Goal: Use online tool/utility: Utilize a website feature to perform a specific function

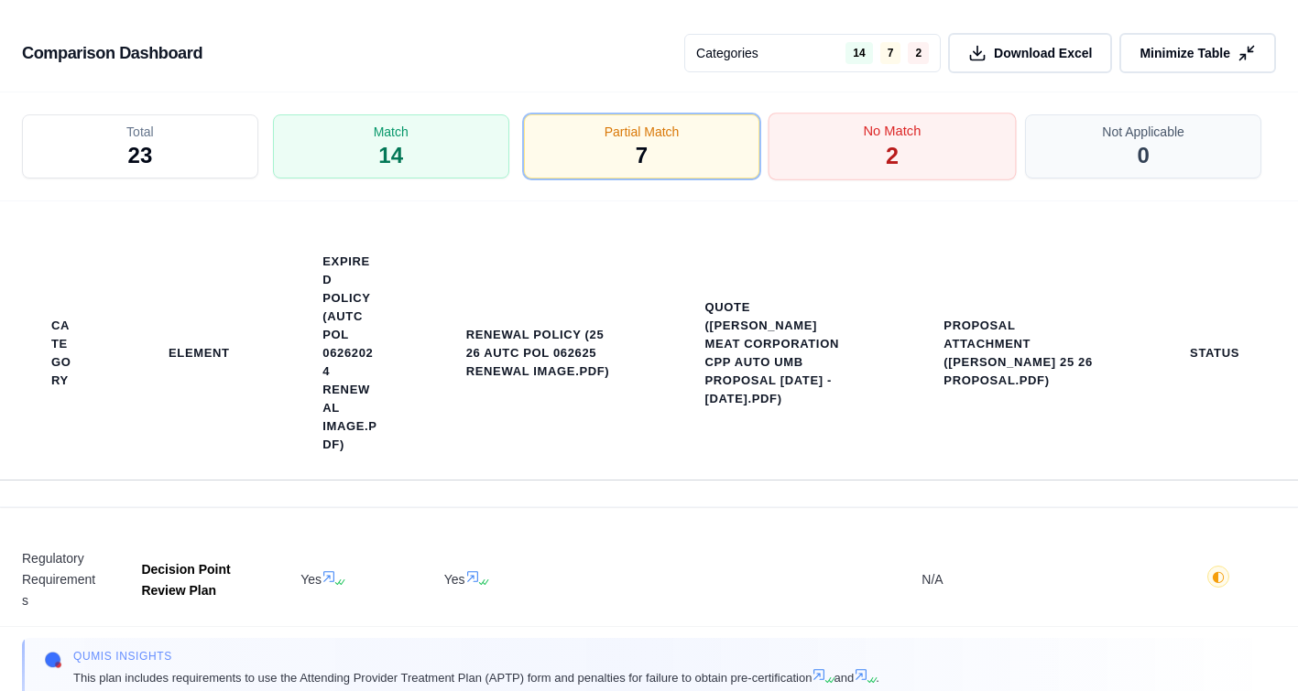
scroll to position [190, 0]
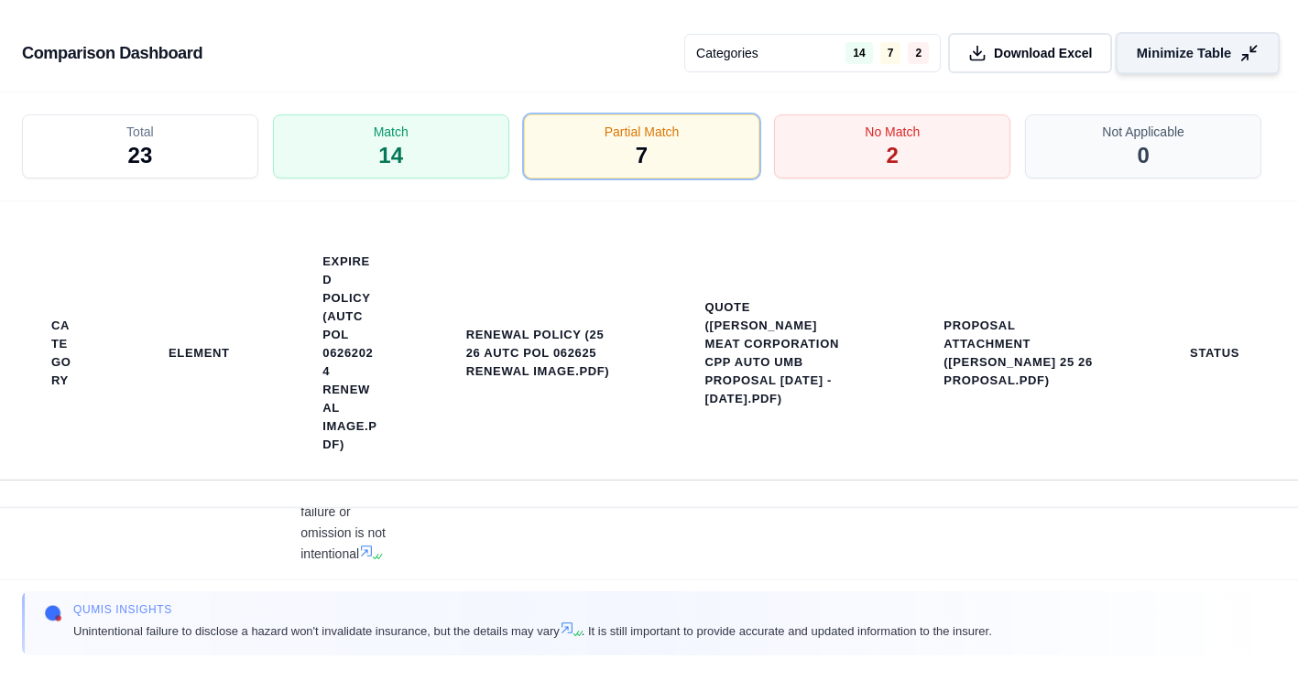
click at [1243, 41] on button "Minimize Table" at bounding box center [1197, 53] width 164 height 42
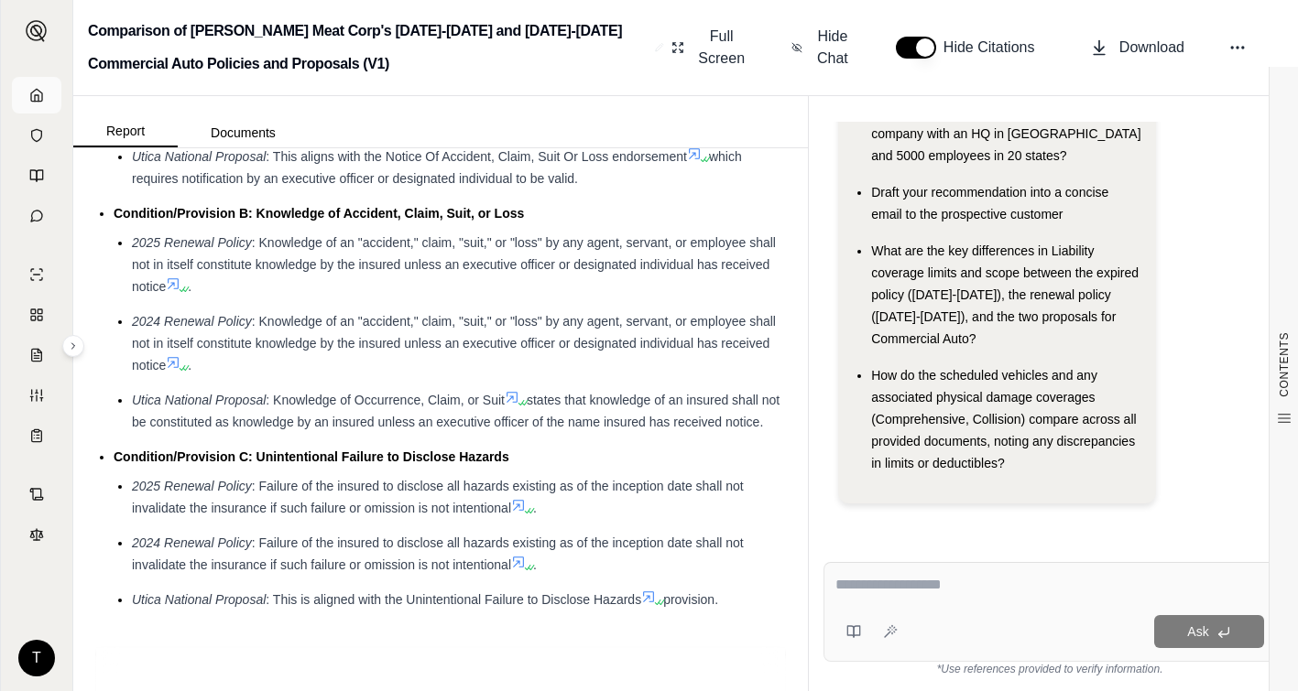
click at [38, 100] on polyline at bounding box center [37, 98] width 4 height 6
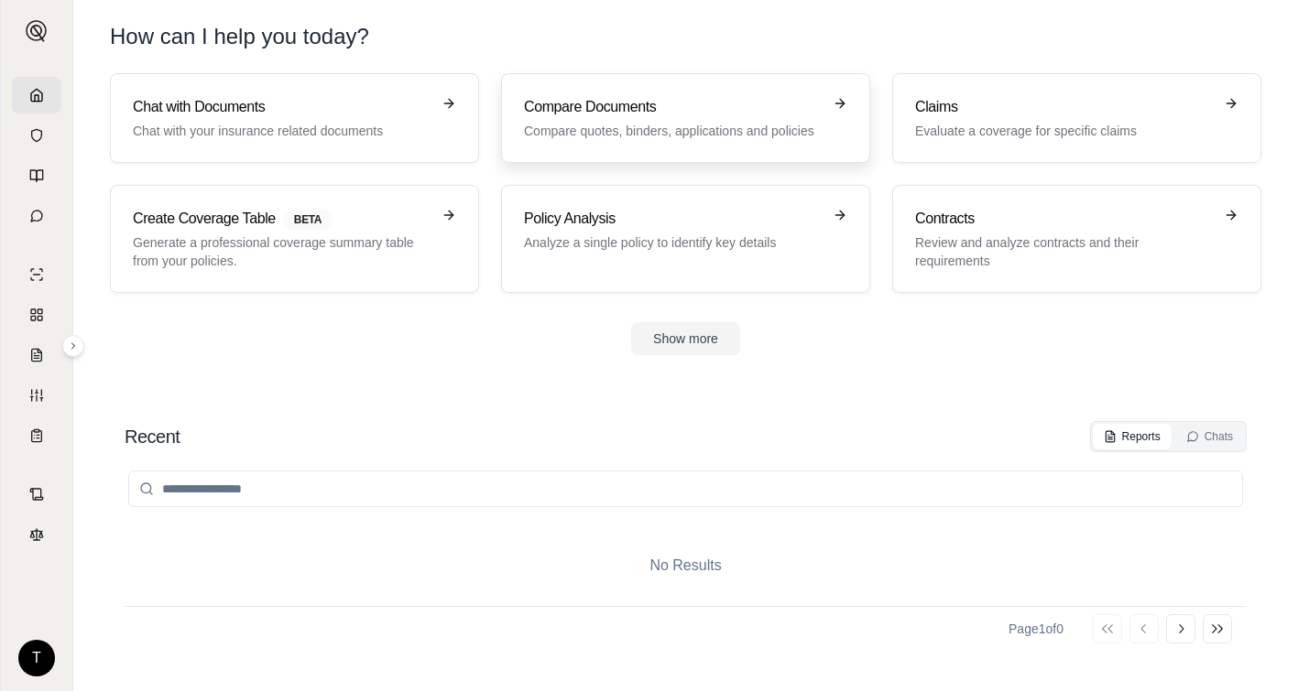
click at [638, 116] on h3 "Compare Documents" at bounding box center [673, 107] width 298 height 22
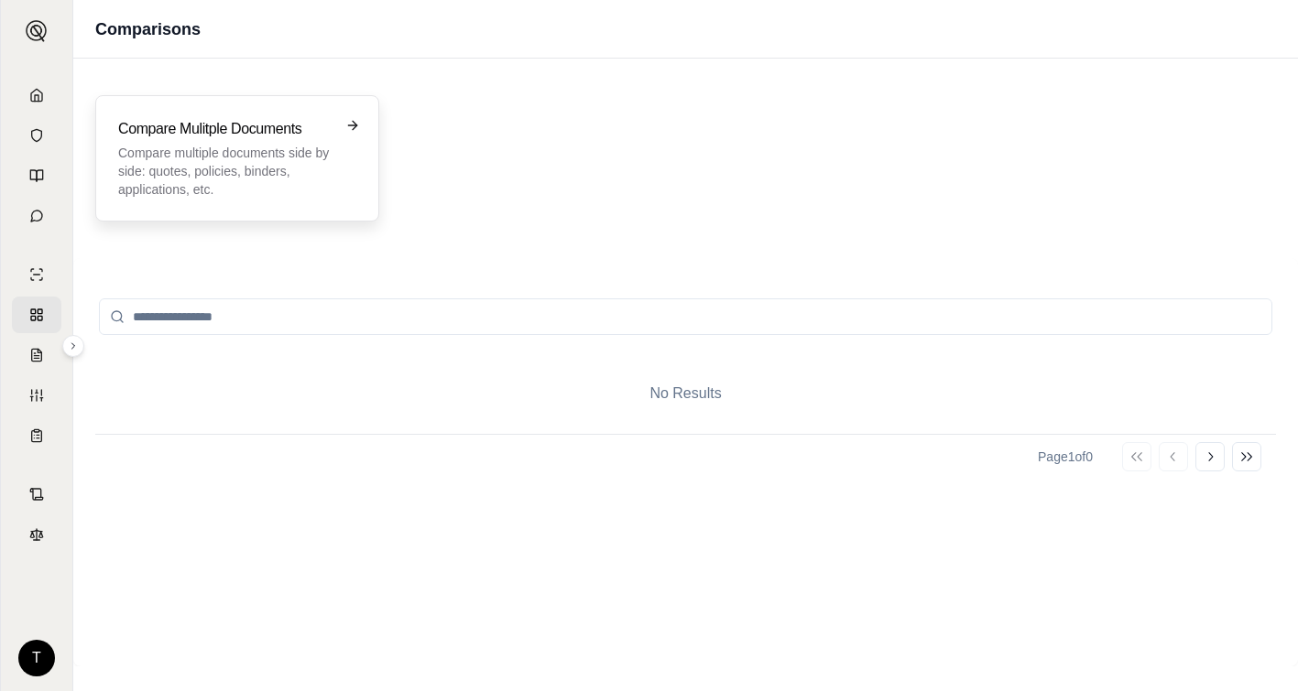
click at [238, 162] on p "Compare multiple documents side by side: quotes, policies, binders, application…" at bounding box center [224, 171] width 212 height 55
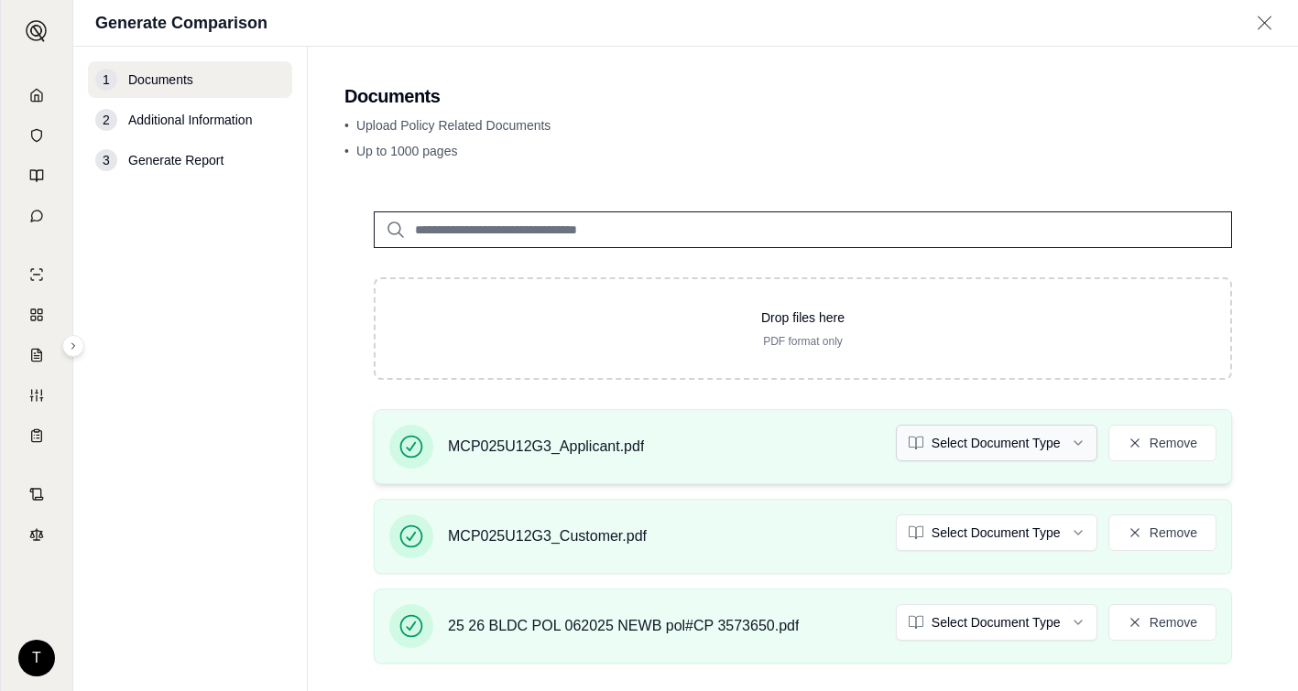
click at [1060, 439] on html "T Generate Comparison 1 Documents 2 Additional Information 3 Generate Report Do…" at bounding box center [649, 345] width 1298 height 691
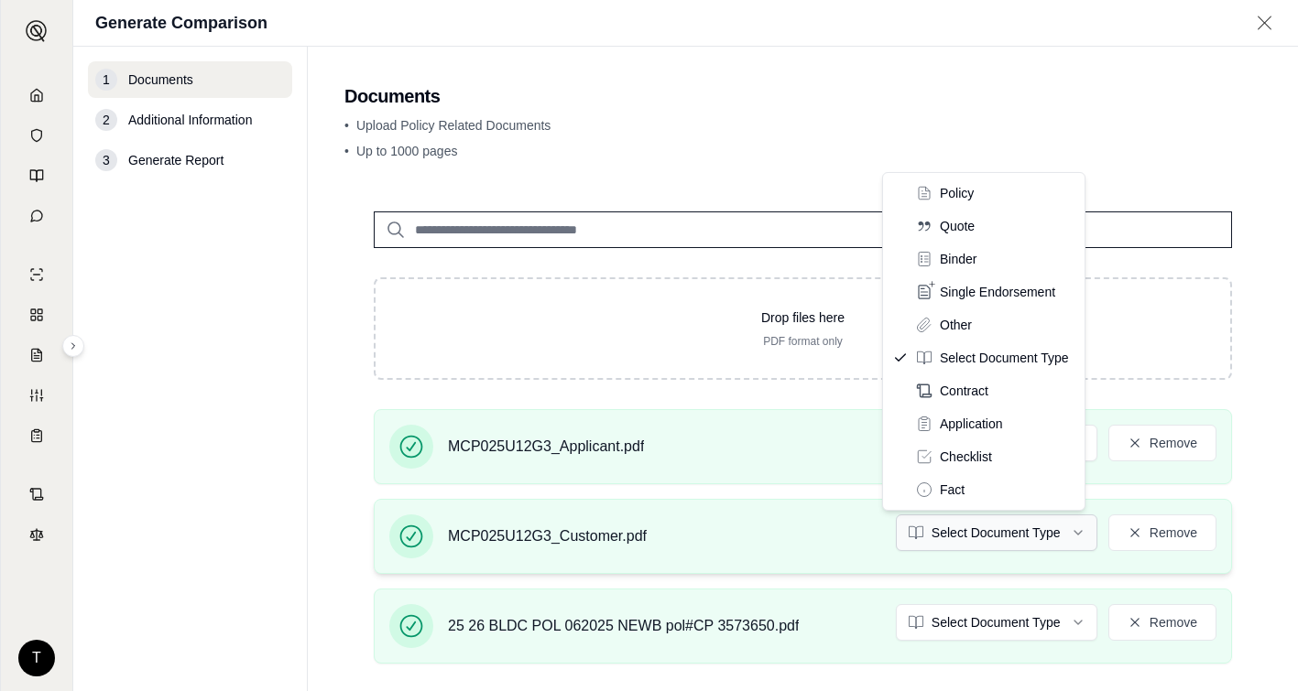
click at [1061, 532] on html "T Generate Comparison 1 Documents 2 Additional Information 3 Generate Report Do…" at bounding box center [649, 345] width 1298 height 691
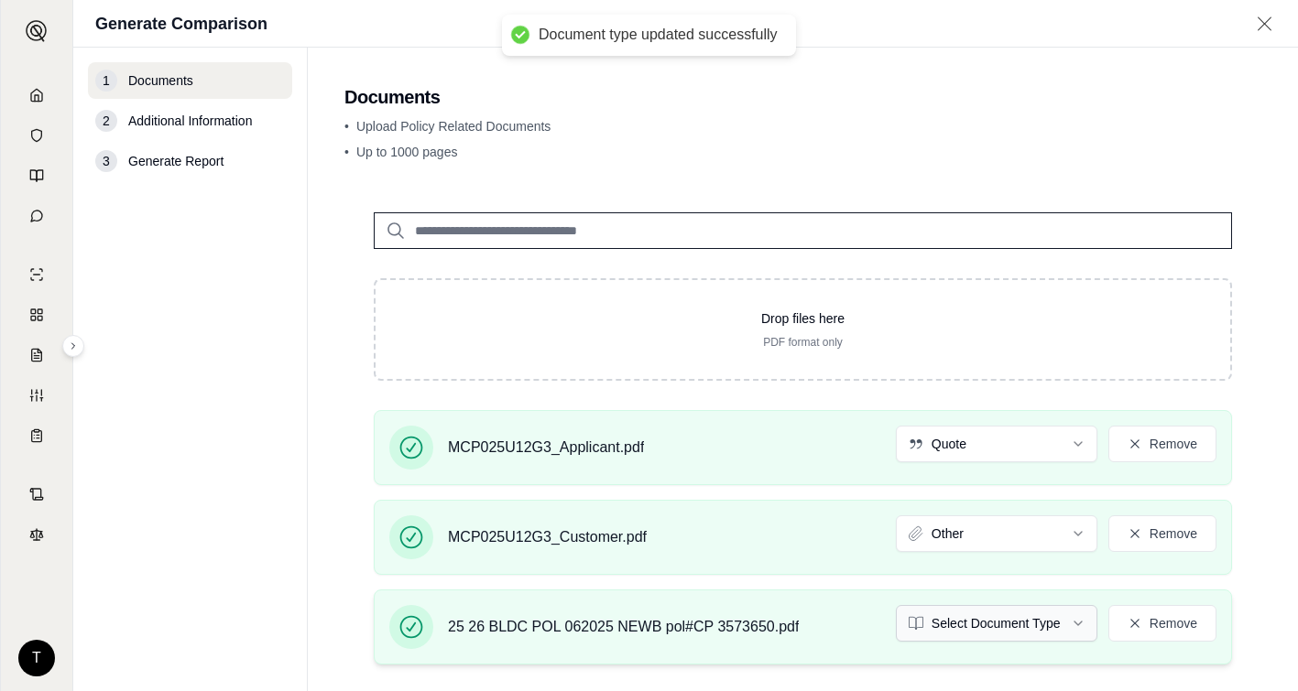
click at [1064, 621] on html "Document type updated successfully T Generate Comparison 1 Documents 2 Addition…" at bounding box center [649, 345] width 1298 height 691
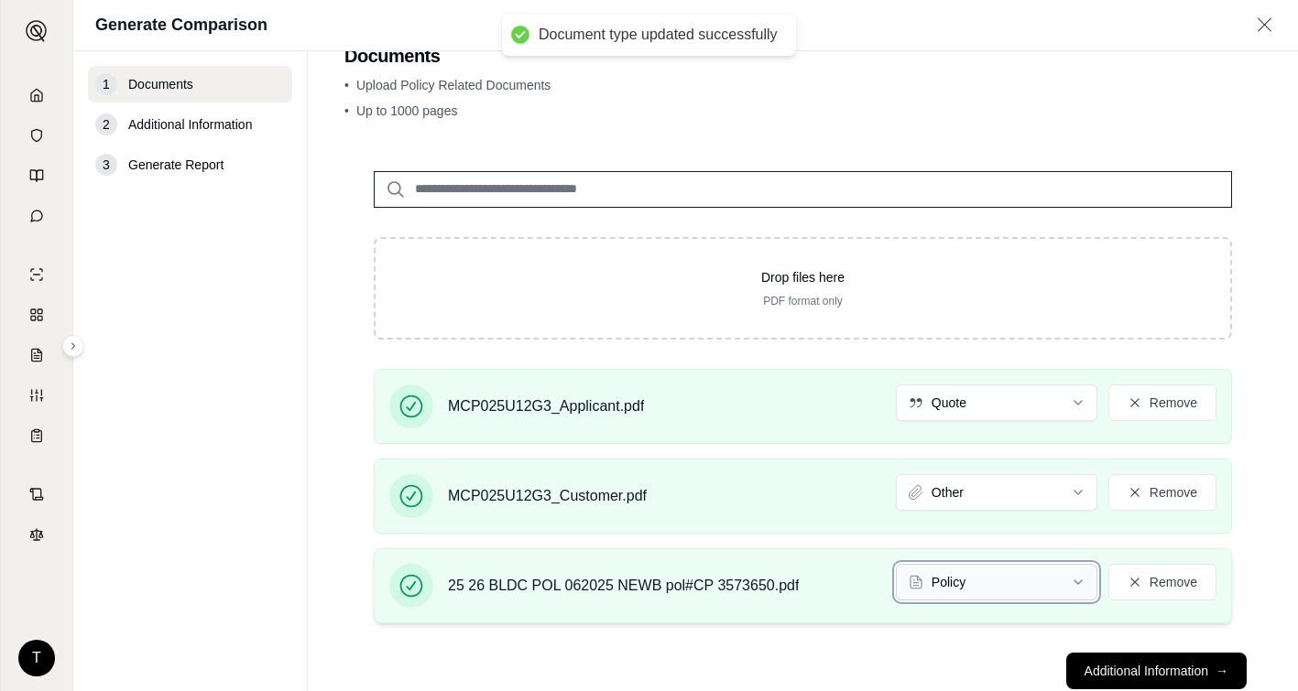
scroll to position [94, 0]
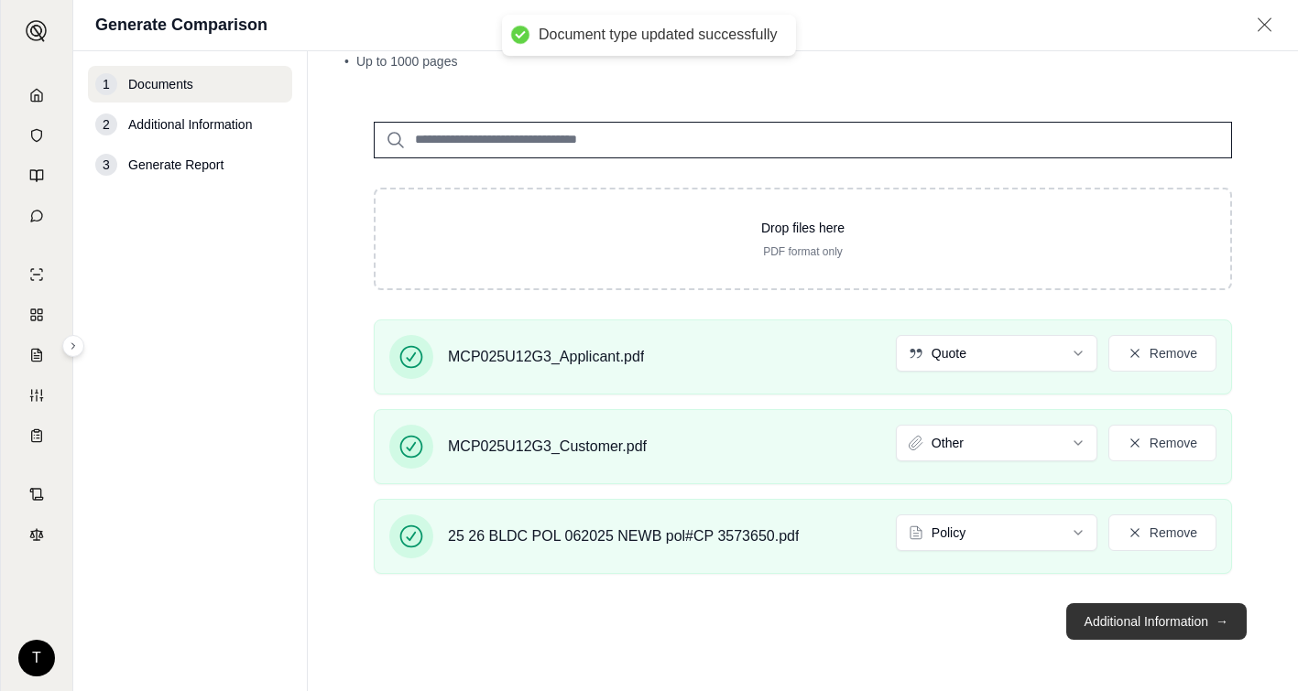
click at [1119, 616] on button "Additional Information →" at bounding box center [1156, 622] width 180 height 37
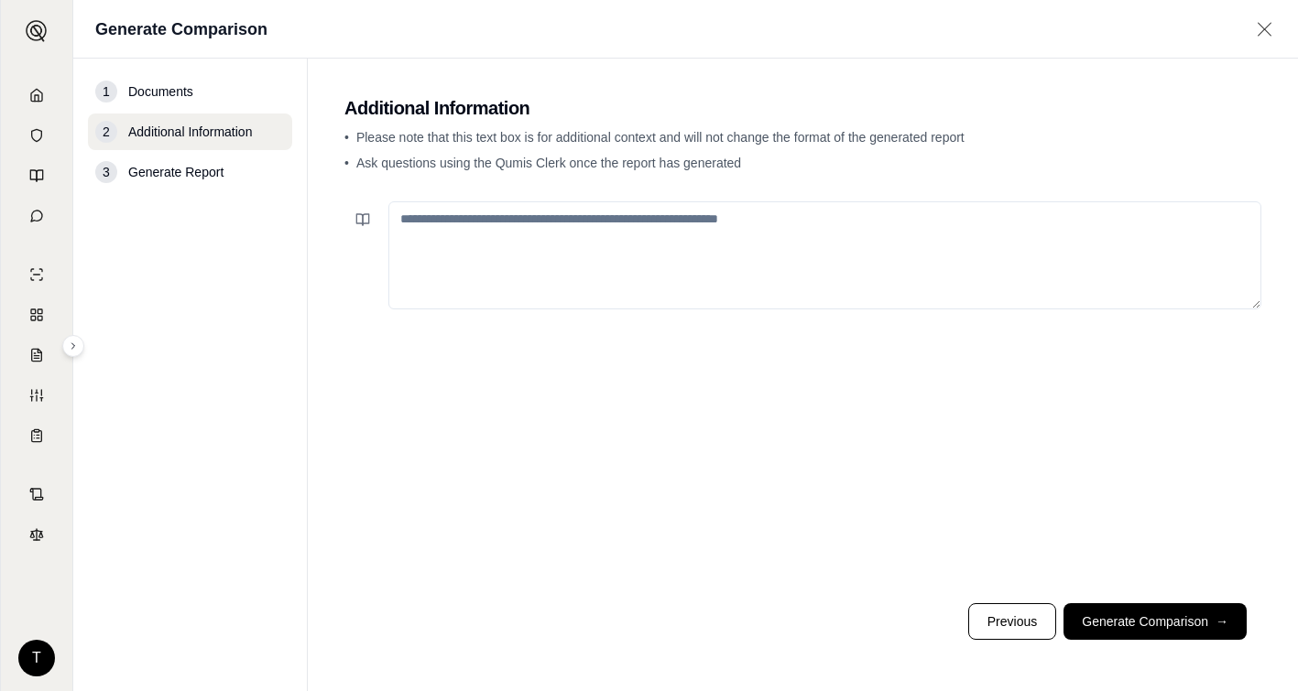
paste textarea "**********"
drag, startPoint x: 541, startPoint y: 223, endPoint x: 622, endPoint y: 223, distance: 80.6
click at [622, 223] on textarea "**********" at bounding box center [824, 255] width 873 height 108
click at [818, 217] on textarea "**********" at bounding box center [824, 255] width 873 height 108
paste textarea "**********"
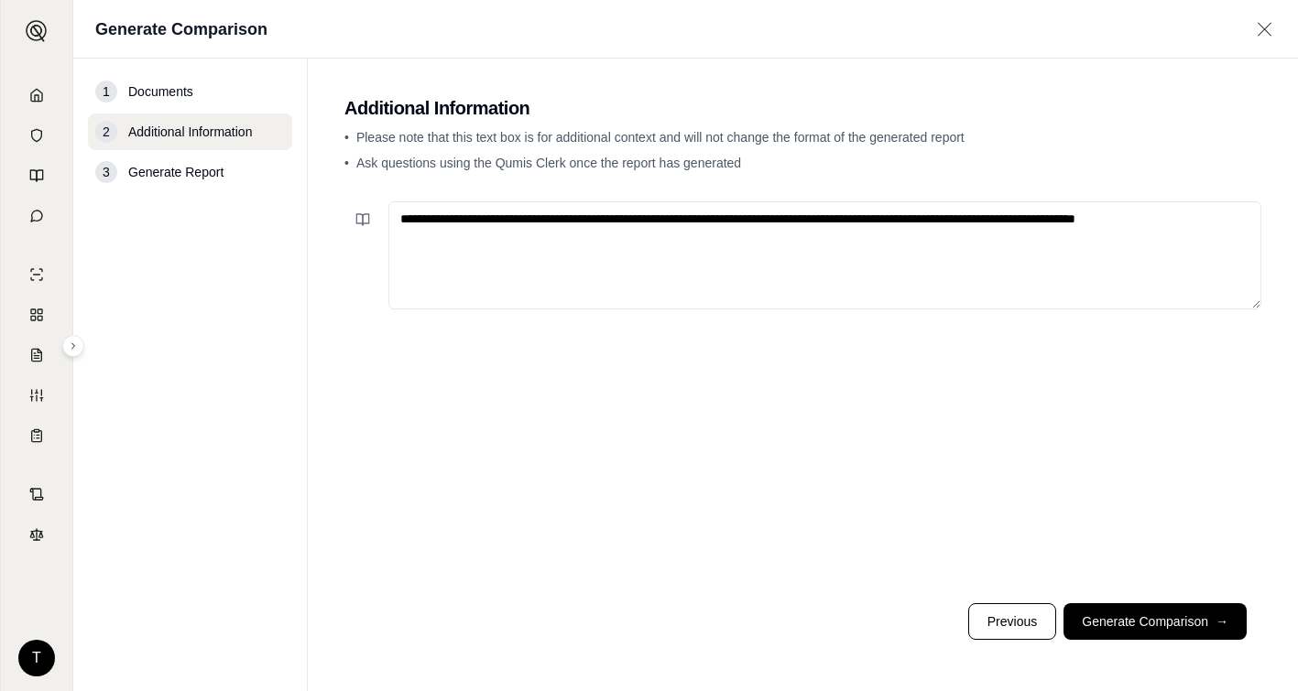
drag, startPoint x: 918, startPoint y: 218, endPoint x: 1080, endPoint y: 223, distance: 162.2
click at [1080, 223] on textarea "**********" at bounding box center [824, 255] width 873 height 108
click at [915, 219] on textarea "**********" at bounding box center [824, 255] width 873 height 108
type textarea "**********"
click at [1125, 615] on button "Generate Comparison →" at bounding box center [1154, 622] width 183 height 37
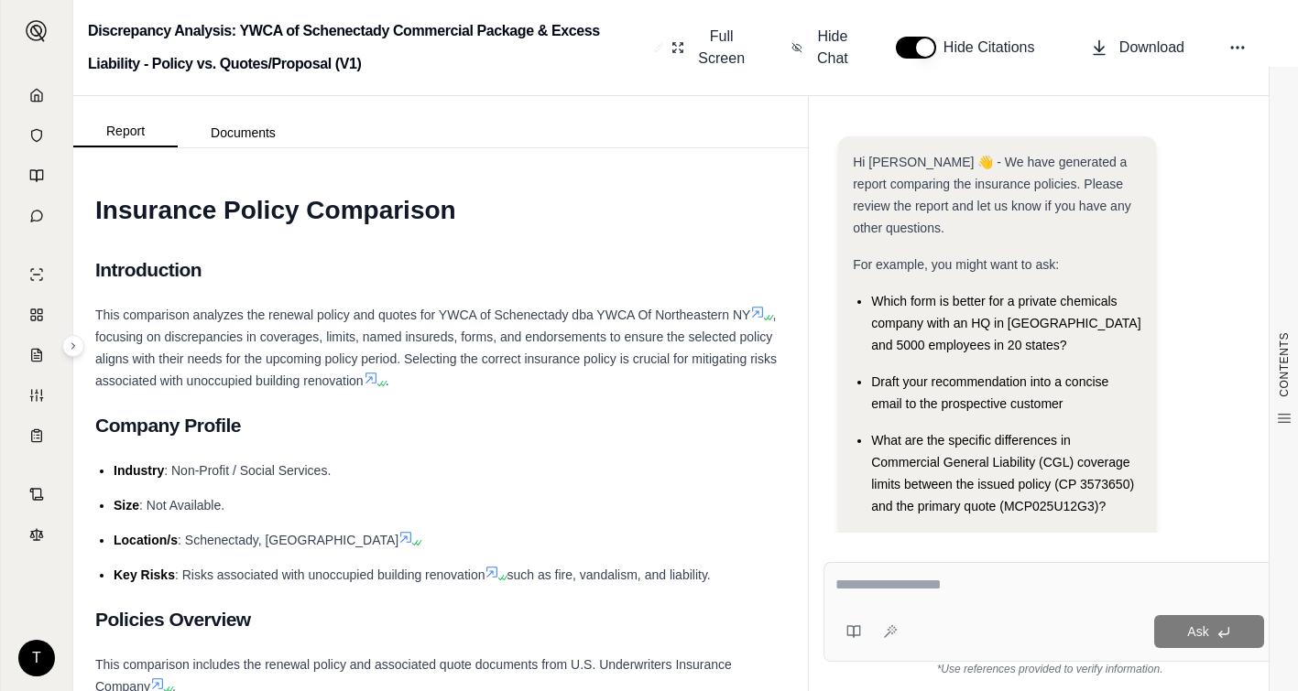
scroll to position [212, 0]
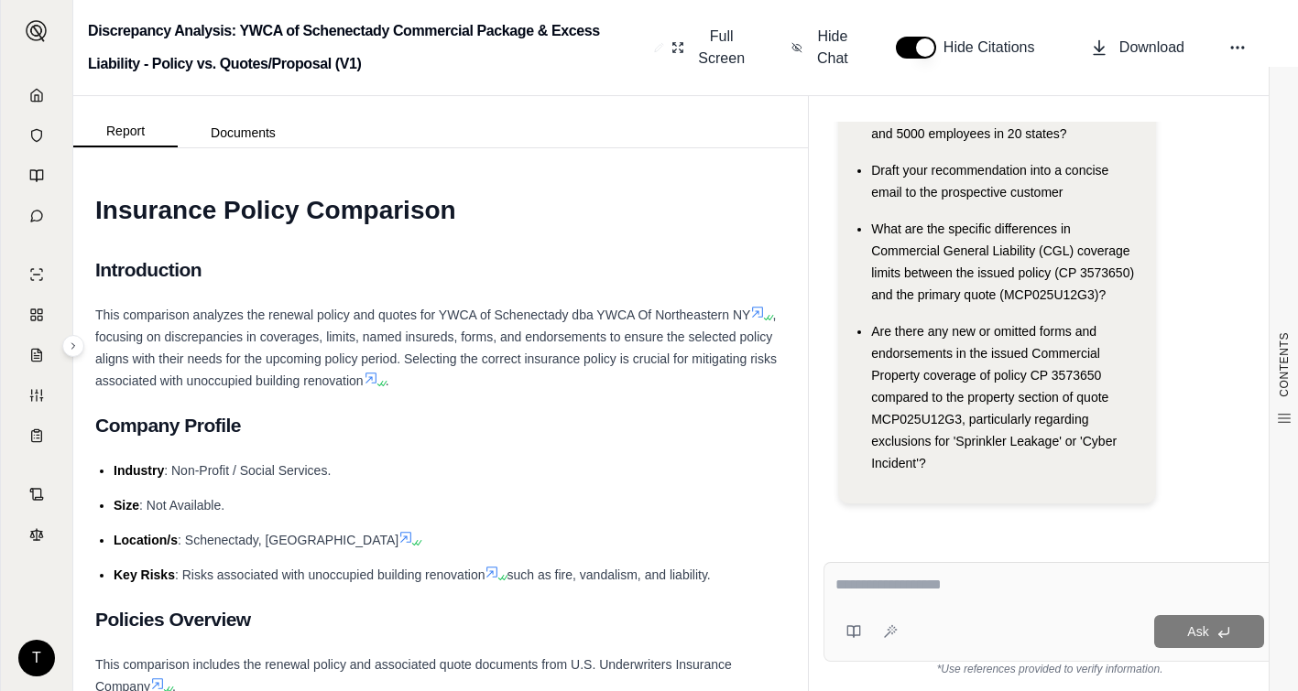
click at [475, 440] on h2 "Company Profile" at bounding box center [440, 426] width 691 height 38
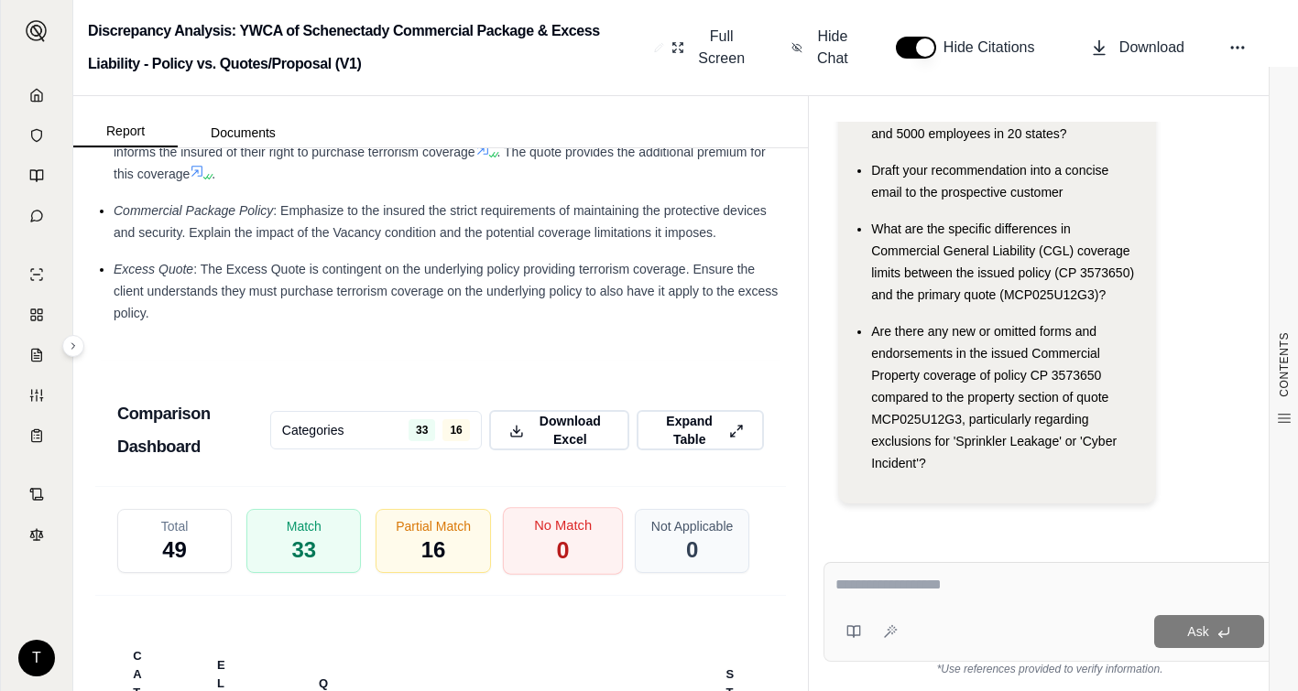
scroll to position [3388, 0]
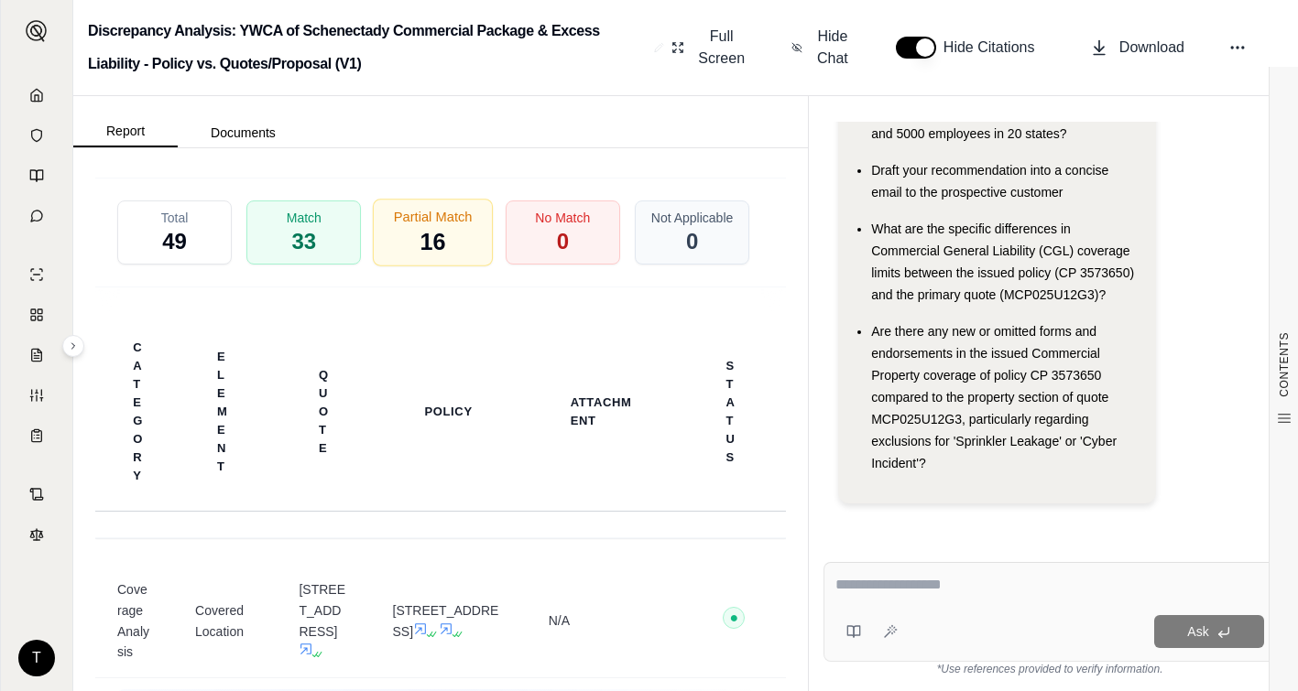
click at [427, 258] on span "16" at bounding box center [433, 242] width 26 height 31
click at [731, 132] on icon at bounding box center [739, 122] width 16 height 19
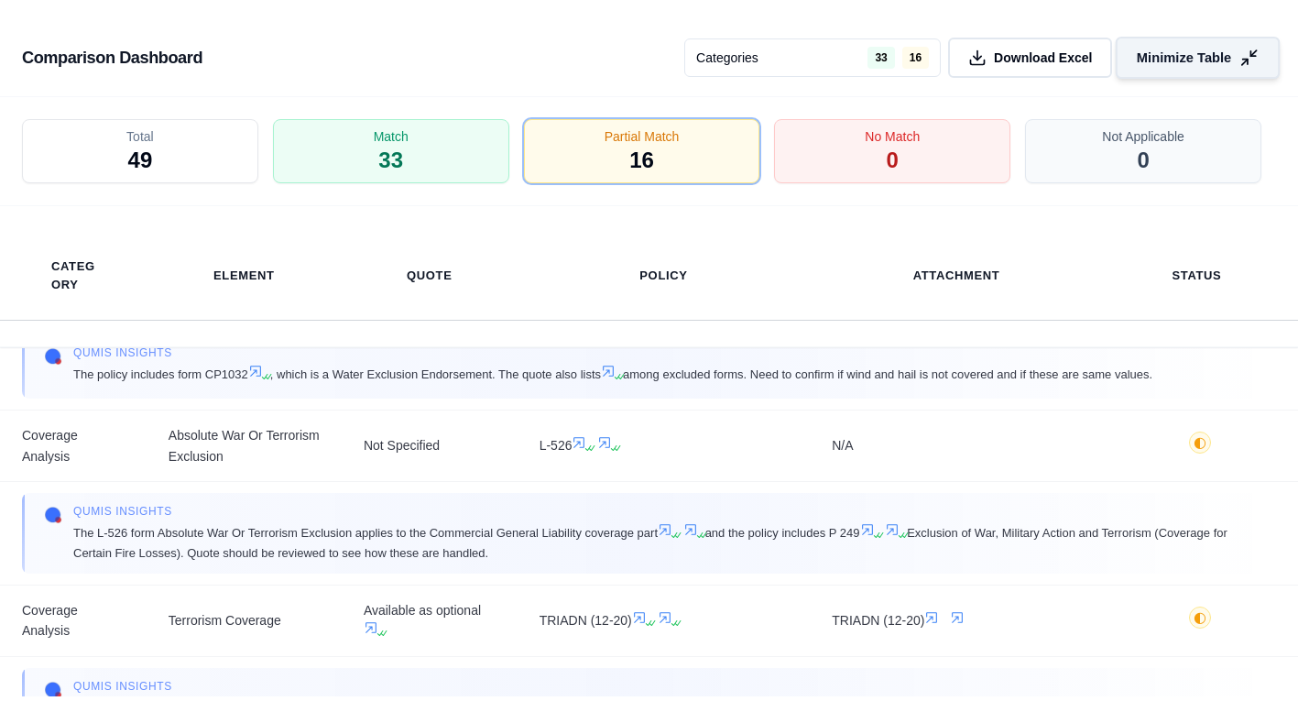
scroll to position [0, 0]
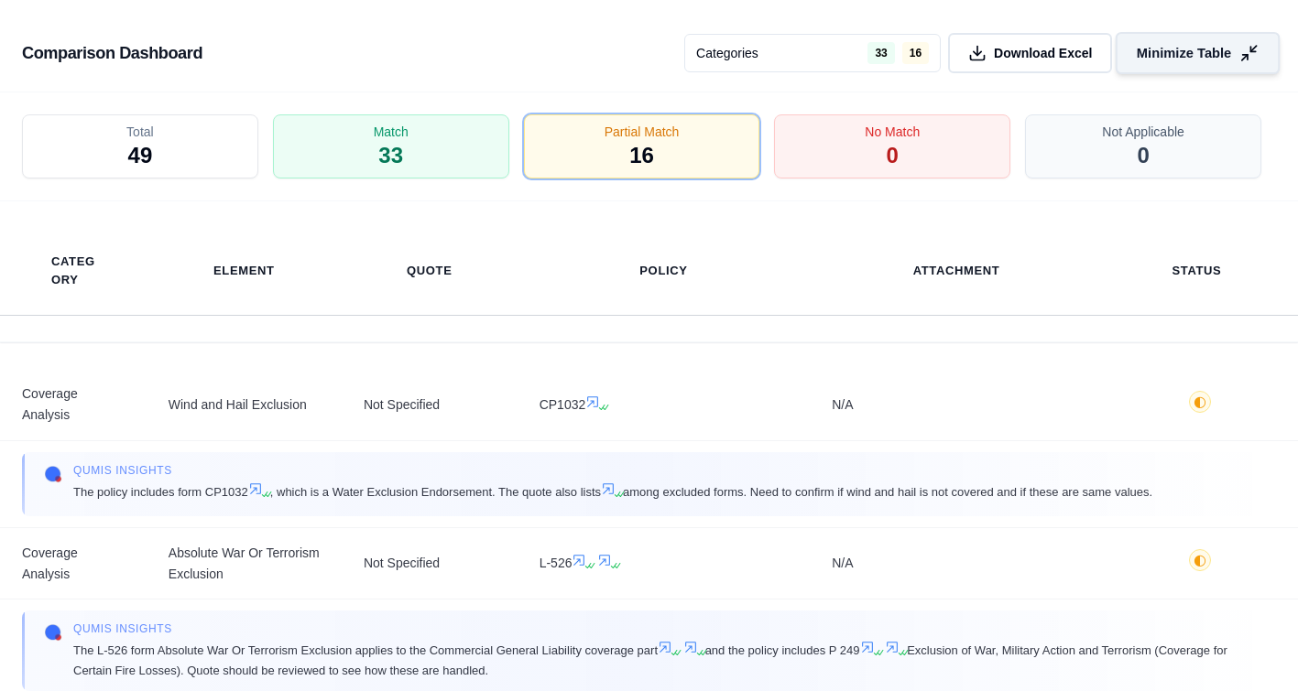
drag, startPoint x: 489, startPoint y: 71, endPoint x: 545, endPoint y: 1, distance: 89.2
click at [489, 71] on div "Comparison Dashboard Categories 33 16 Download Excel Minimize Table" at bounding box center [649, 46] width 1298 height 92
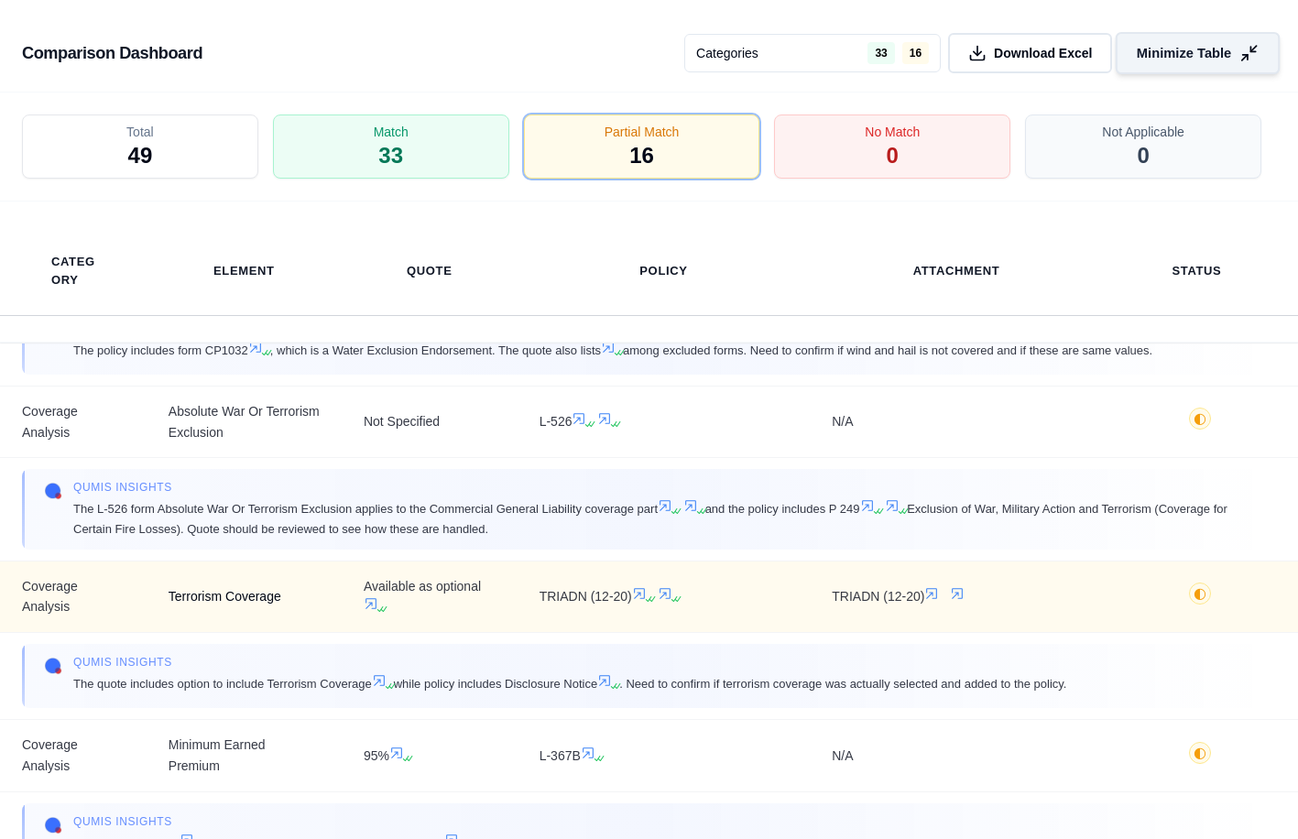
scroll to position [183, 0]
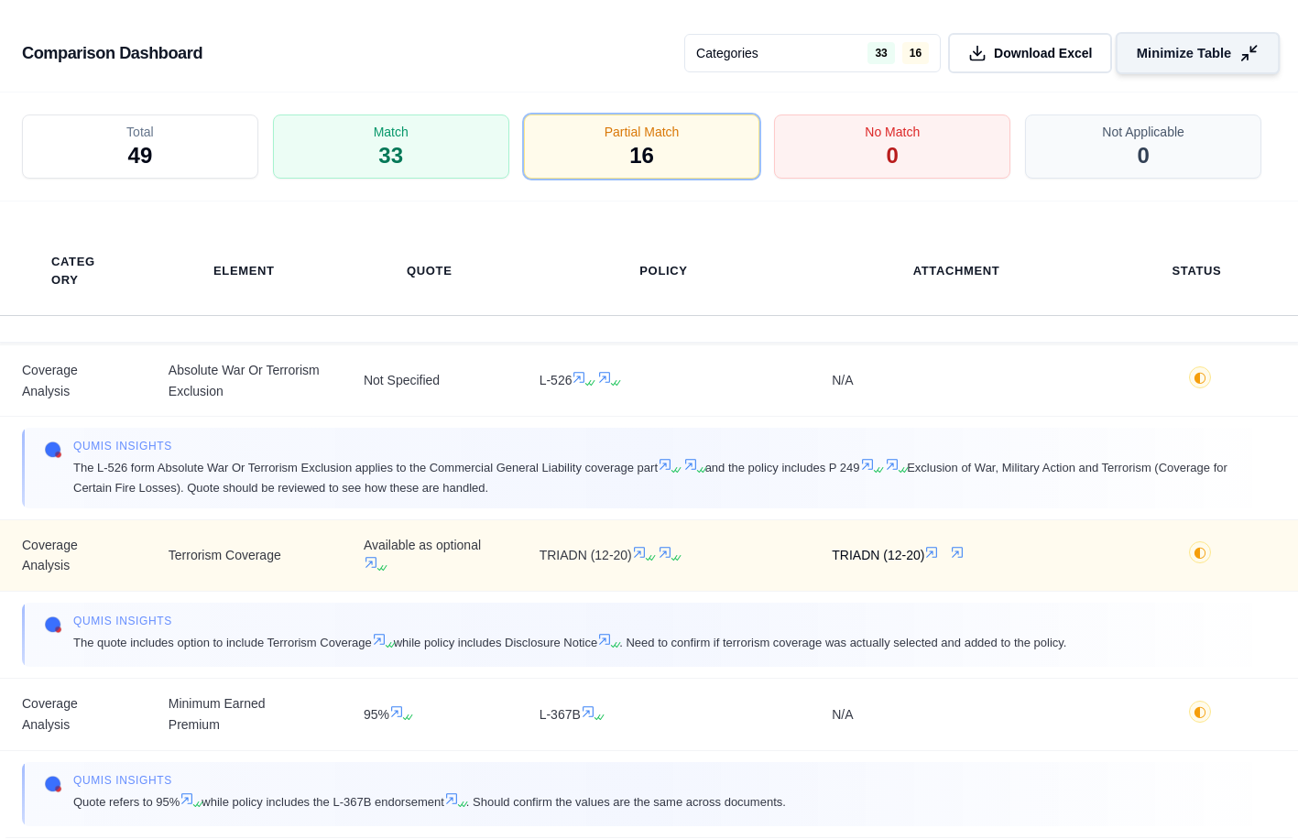
click at [932, 552] on icon at bounding box center [931, 552] width 15 height 15
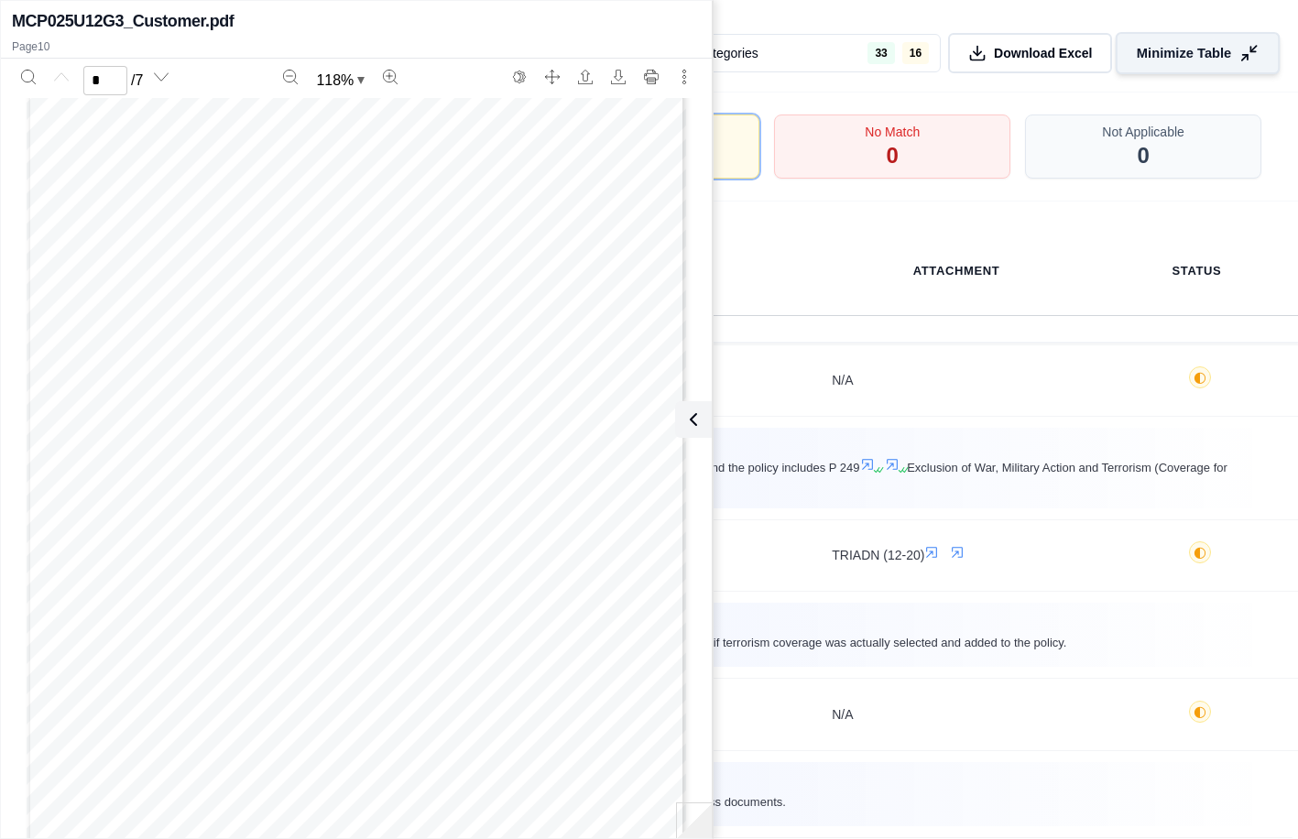
scroll to position [0, 0]
type input "*"
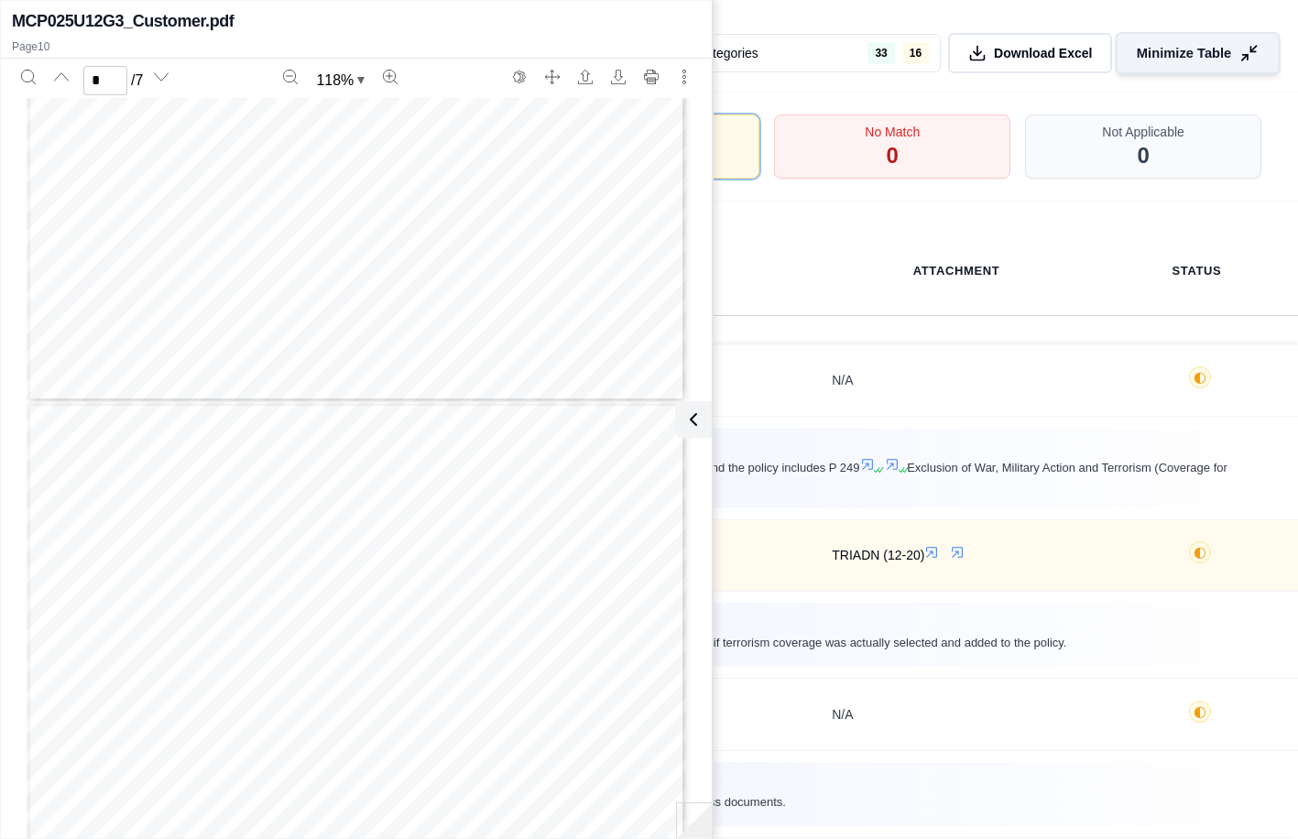
click at [960, 555] on icon at bounding box center [957, 552] width 11 height 11
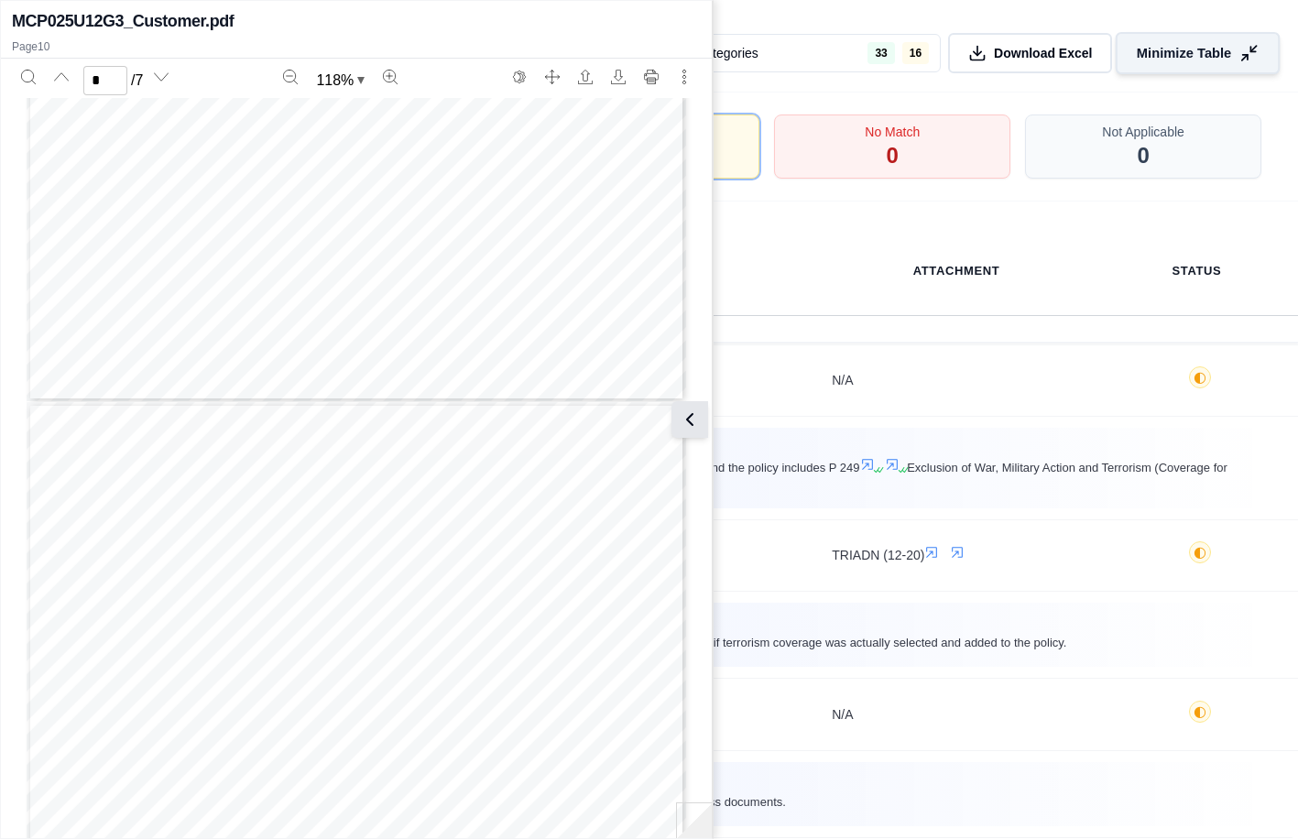
click at [690, 419] on icon at bounding box center [690, 419] width 22 height 22
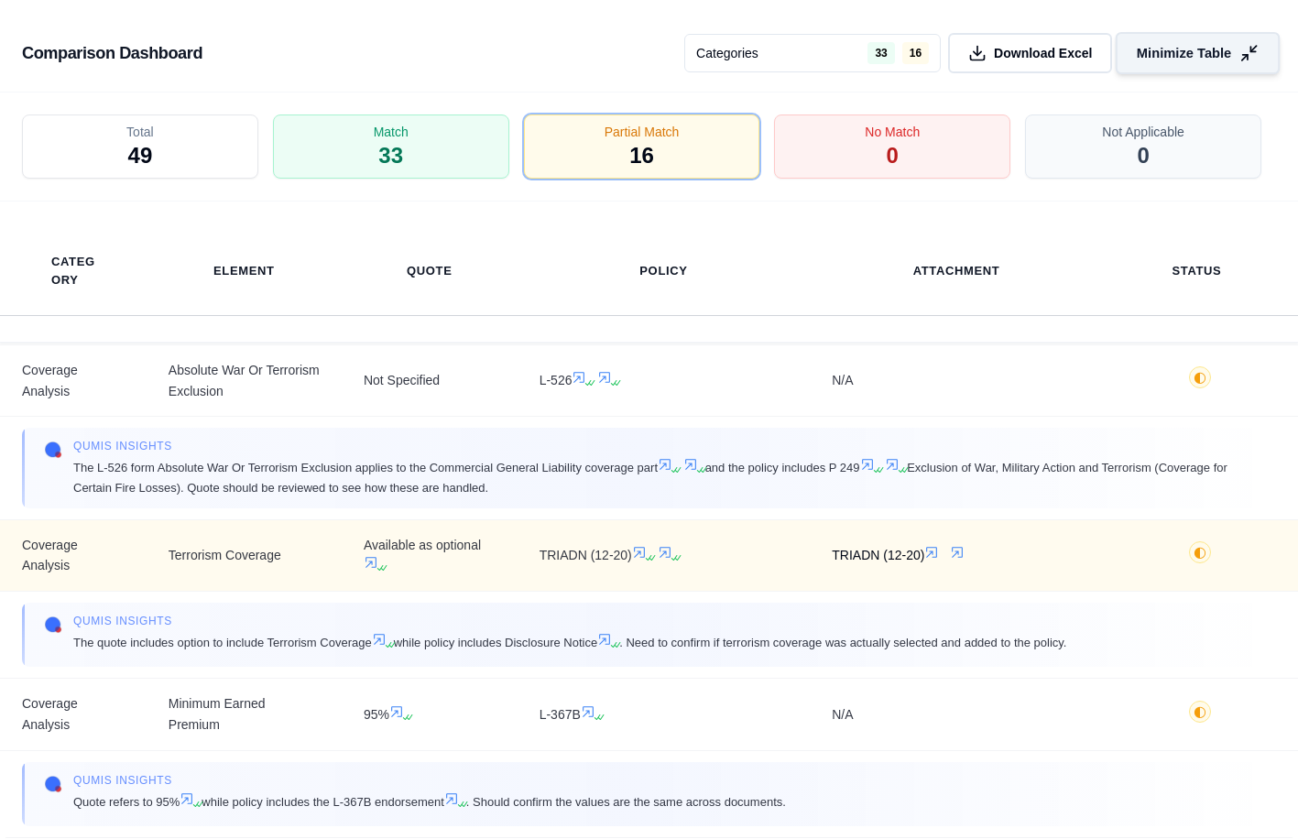
click at [946, 551] on span "TRIADN (12-20)" at bounding box center [956, 555] width 249 height 21
click at [952, 551] on icon at bounding box center [957, 552] width 11 height 11
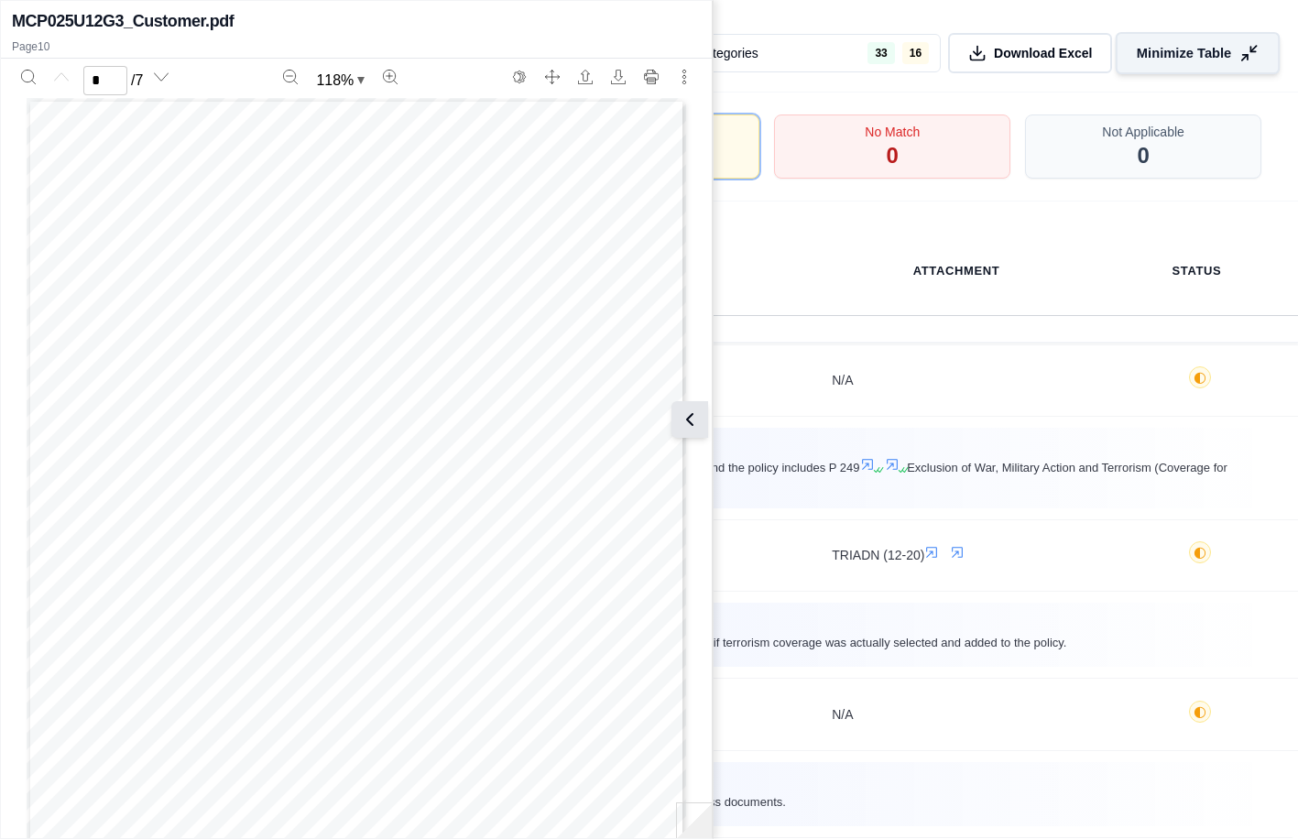
drag, startPoint x: 685, startPoint y: 421, endPoint x: 702, endPoint y: 463, distance: 45.6
click at [685, 421] on icon at bounding box center [693, 419] width 22 height 22
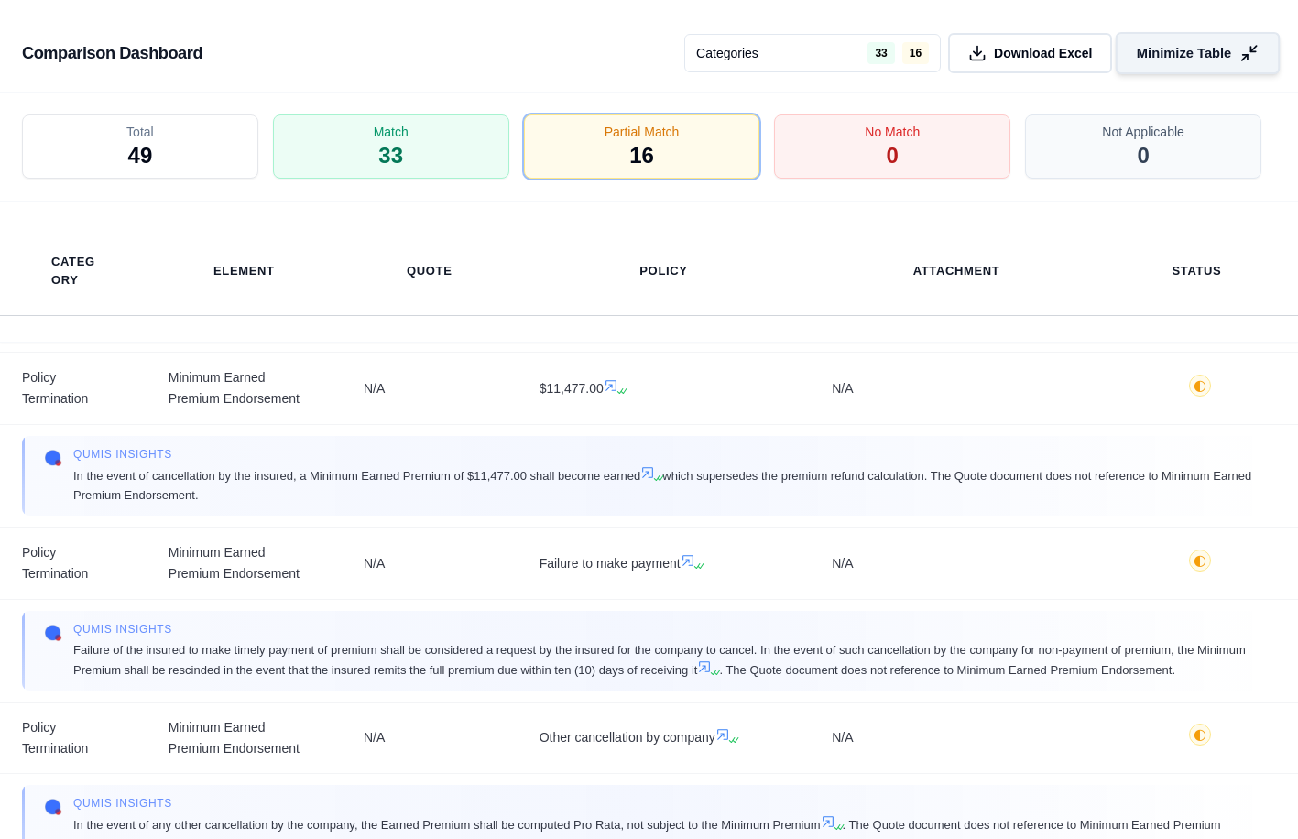
scroll to position [2281, 0]
